Goal: Task Accomplishment & Management: Manage account settings

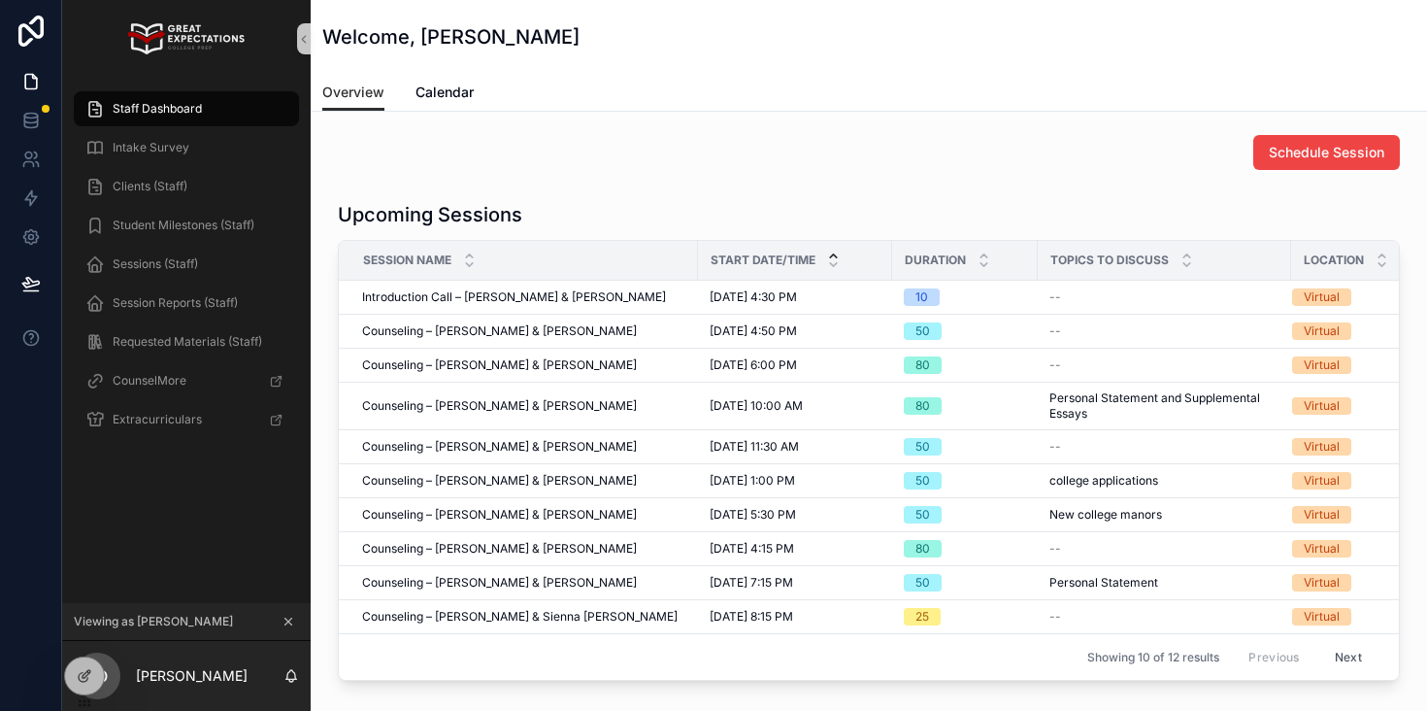
click at [286, 608] on div "Viewing as [PERSON_NAME]" at bounding box center [186, 622] width 249 height 38
click at [287, 617] on icon "scrollable content" at bounding box center [289, 622] width 14 height 14
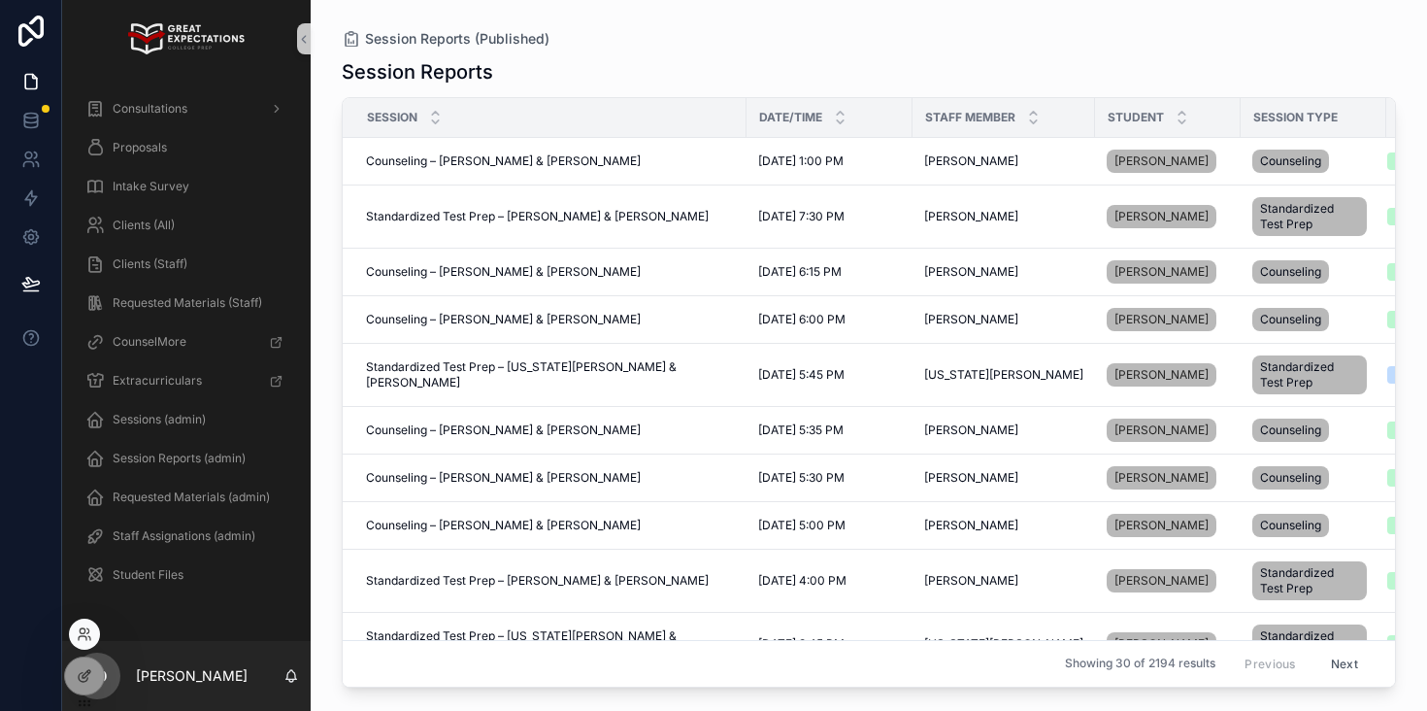
click at [95, 634] on div at bounding box center [84, 634] width 31 height 31
click at [84, 637] on icon at bounding box center [85, 634] width 16 height 16
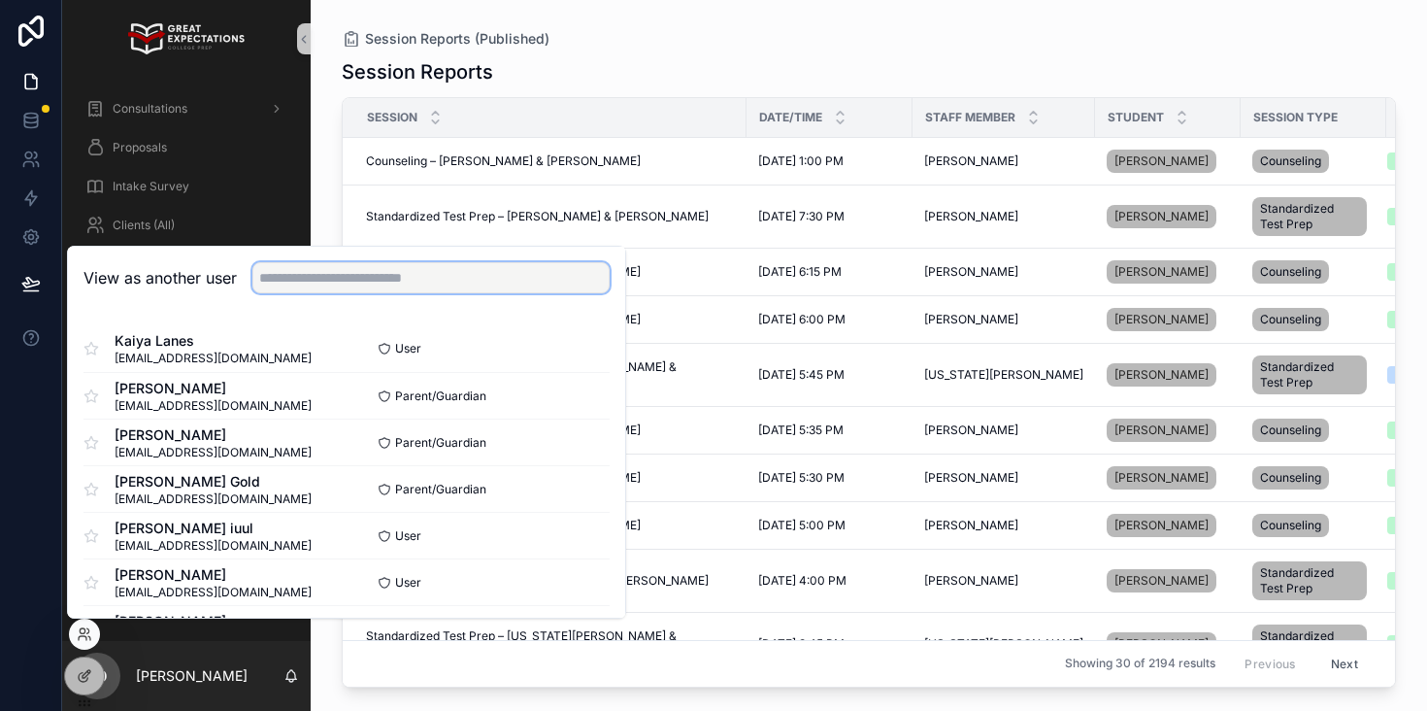
click at [354, 280] on input "text" at bounding box center [430, 277] width 357 height 31
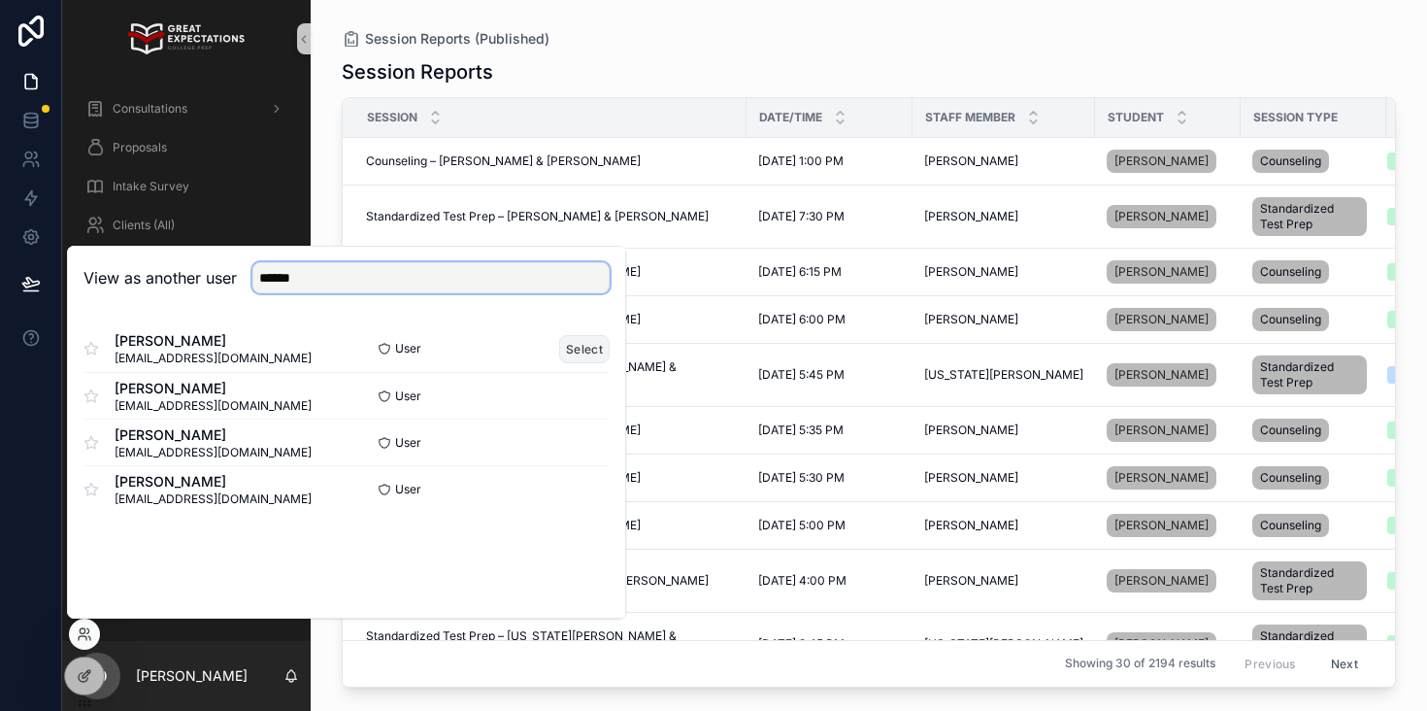
type input "******"
click at [566, 353] on button "Select" at bounding box center [584, 349] width 50 height 28
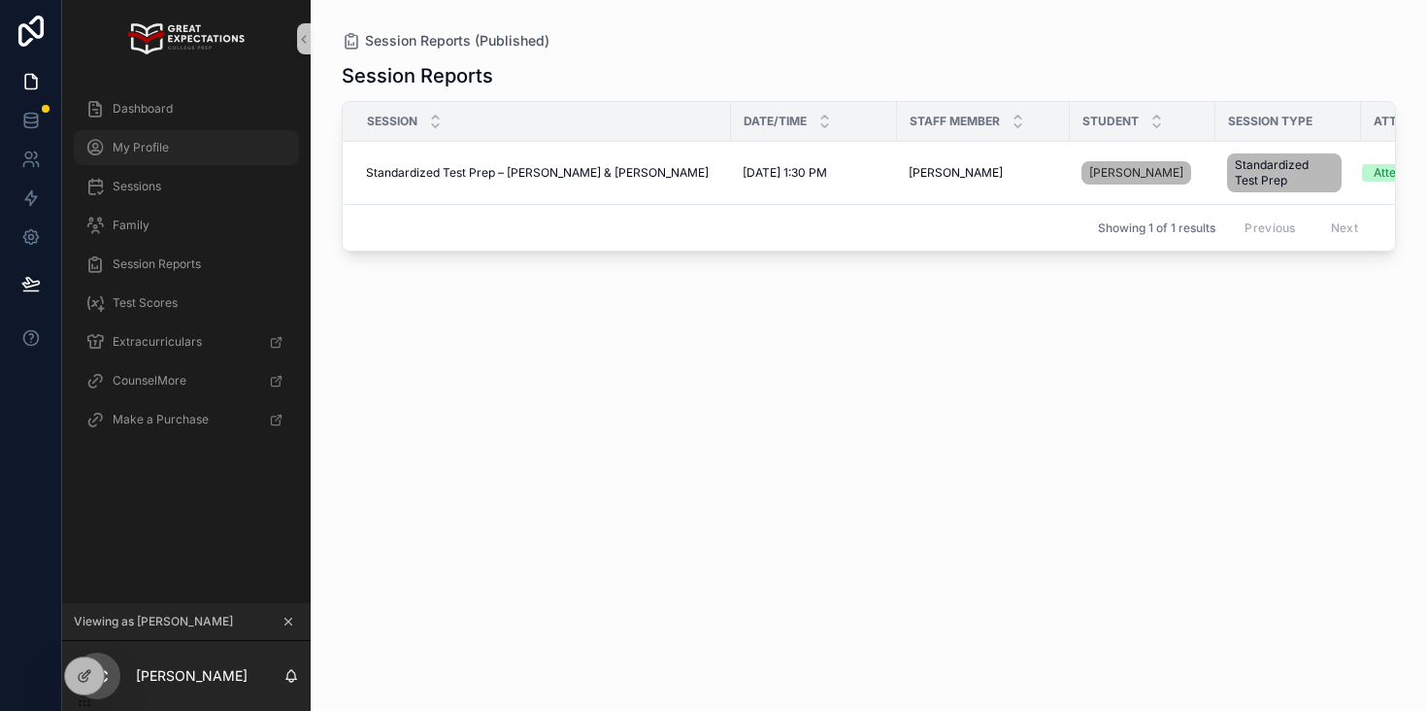
click at [206, 140] on div "My Profile" at bounding box center [186, 147] width 202 height 31
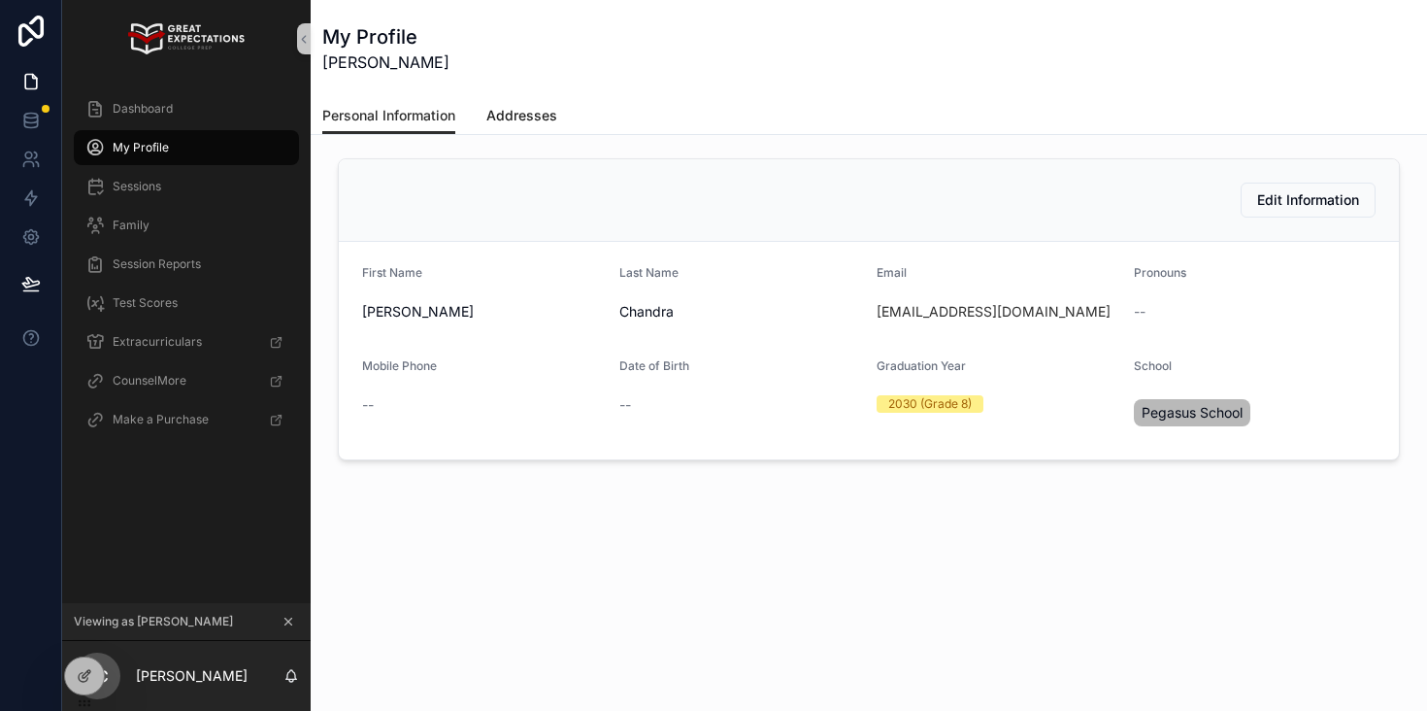
click at [509, 113] on span "Addresses" at bounding box center [521, 115] width 71 height 19
